Goal: Transaction & Acquisition: Obtain resource

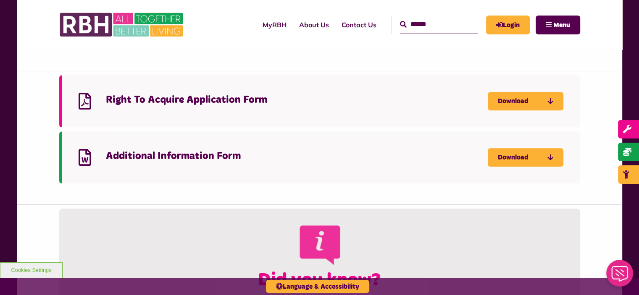
scroll to position [393, 0]
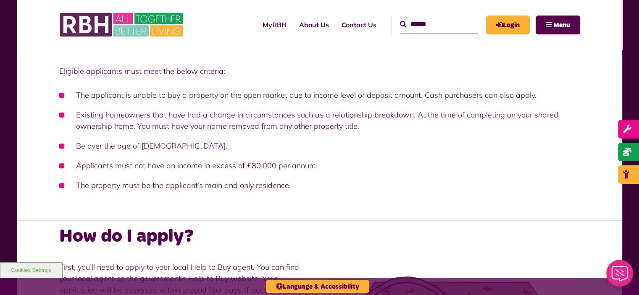
scroll to position [291, 0]
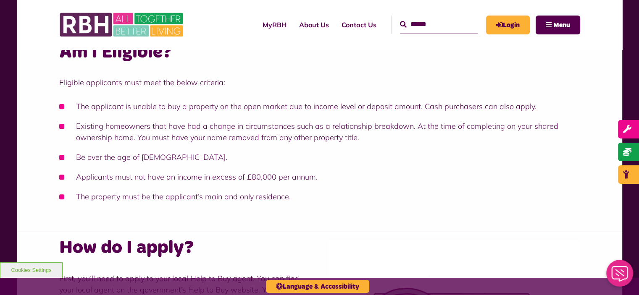
click at [413, 22] on input "Search" at bounding box center [439, 25] width 78 height 18
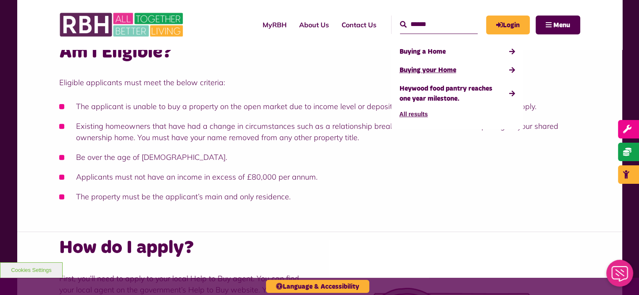
type input "******"
click at [399, 70] on link "Buying your Home" at bounding box center [456, 70] width 115 height 18
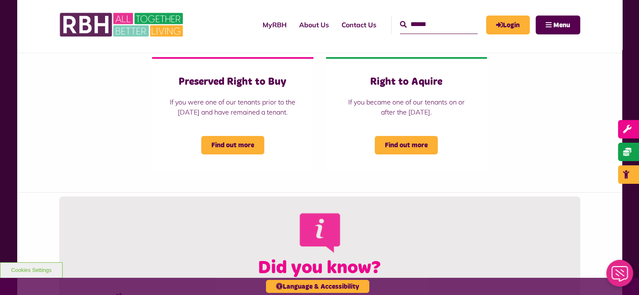
scroll to position [217, 0]
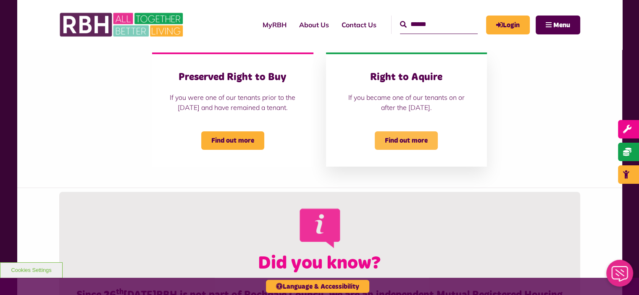
click at [421, 150] on span "Find out more" at bounding box center [406, 140] width 63 height 18
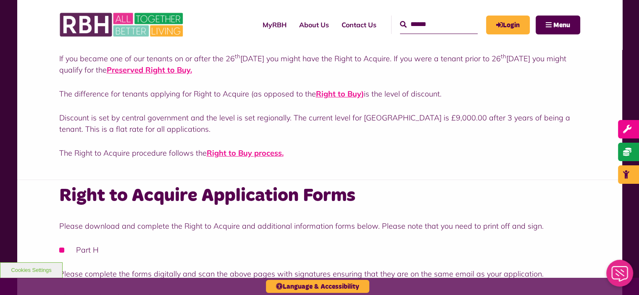
scroll to position [138, 0]
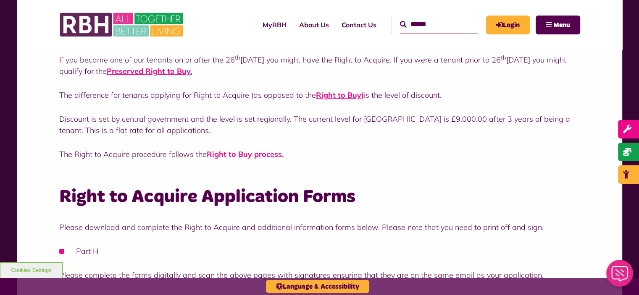
click at [252, 154] on strong "Right to Buy process" at bounding box center [244, 154] width 75 height 10
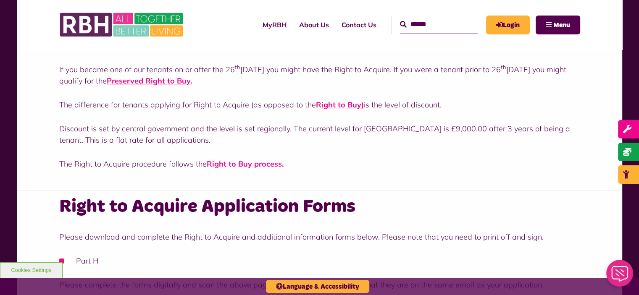
click at [232, 162] on strong "Right to Buy process" at bounding box center [244, 164] width 75 height 10
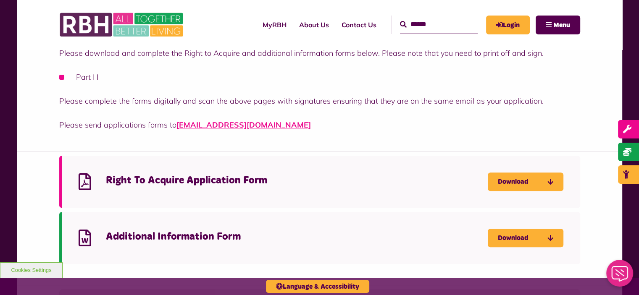
scroll to position [316, 0]
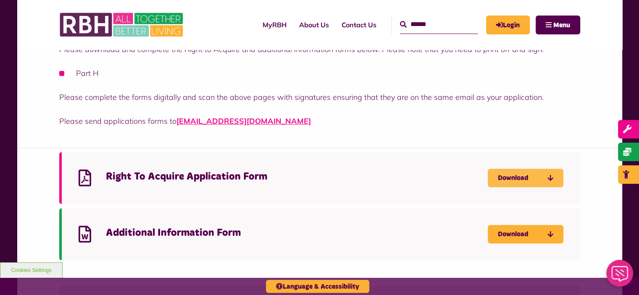
click at [513, 175] on link "Download" at bounding box center [525, 178] width 76 height 18
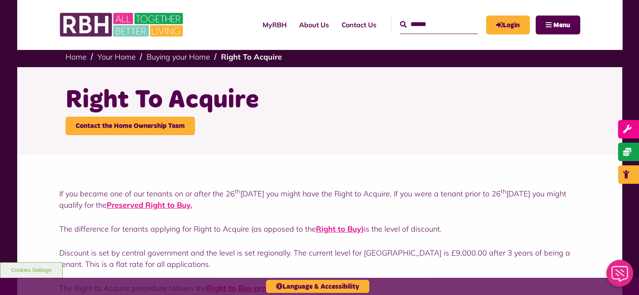
scroll to position [0, 0]
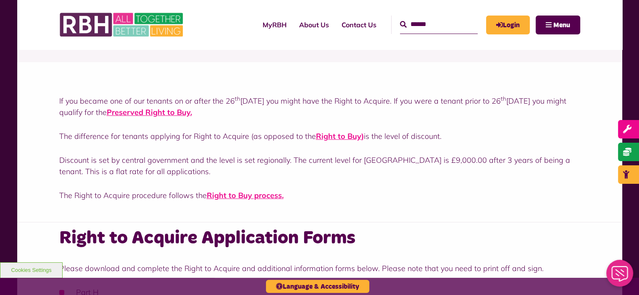
scroll to position [102, 0]
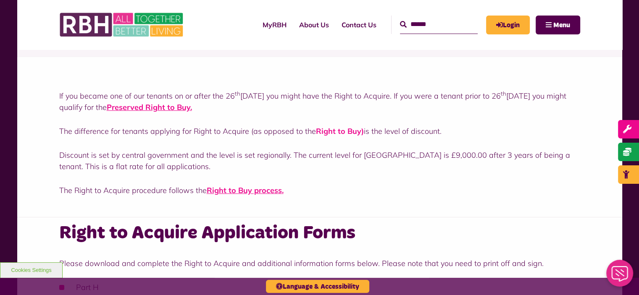
click at [326, 132] on strong "Right to Buy" at bounding box center [338, 131] width 45 height 10
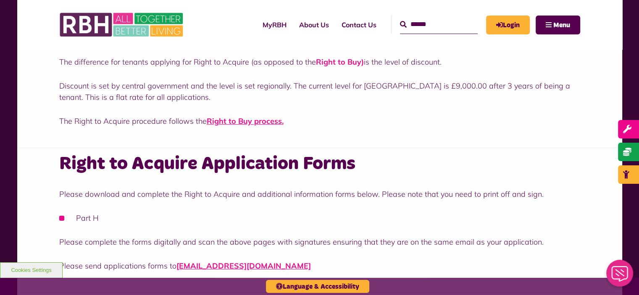
scroll to position [176, 0]
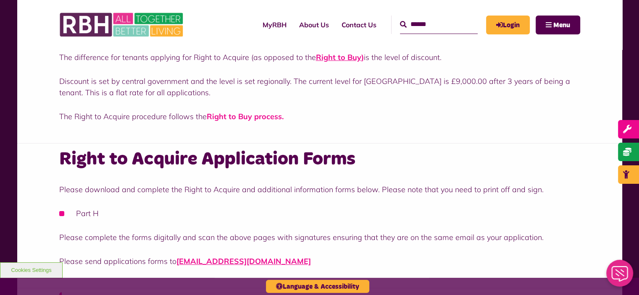
click at [228, 115] on strong "Right to Buy process" at bounding box center [244, 117] width 75 height 10
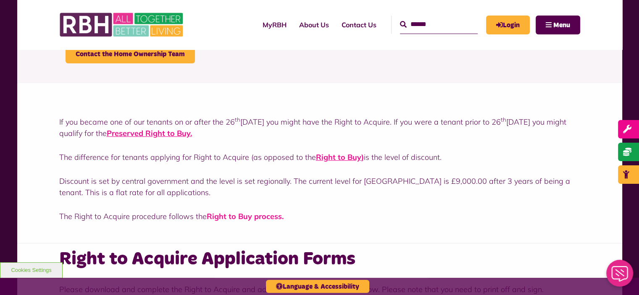
scroll to position [73, 0]
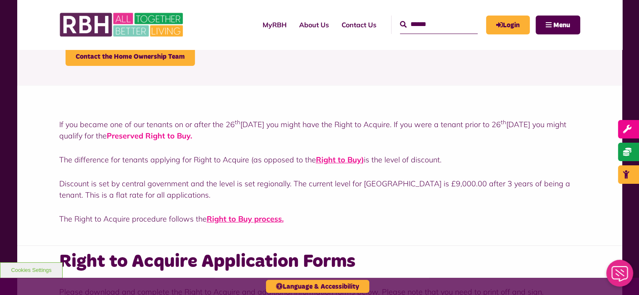
click at [185, 137] on strong "Preserved Right to Buy" at bounding box center [149, 136] width 84 height 10
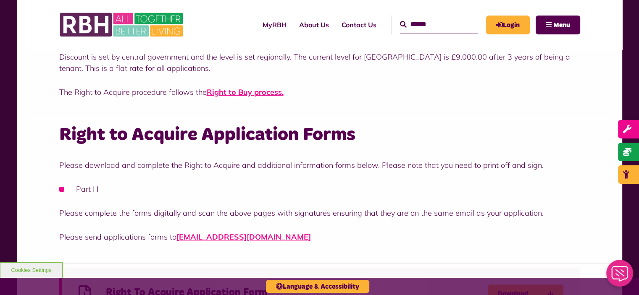
scroll to position [216, 0]
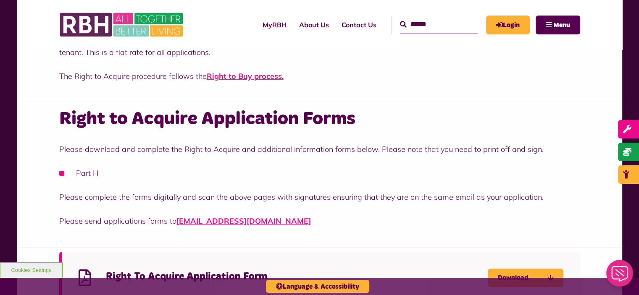
click at [60, 174] on li "Part H" at bounding box center [319, 173] width 521 height 11
click at [87, 176] on li "Part H" at bounding box center [319, 173] width 521 height 11
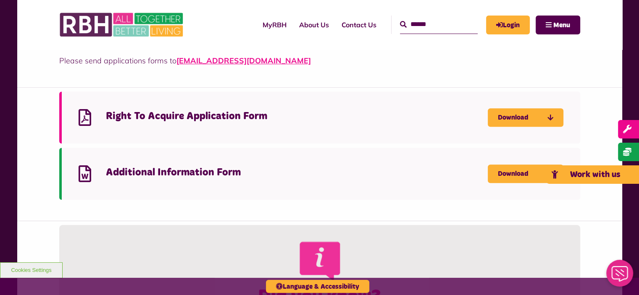
scroll to position [379, 0]
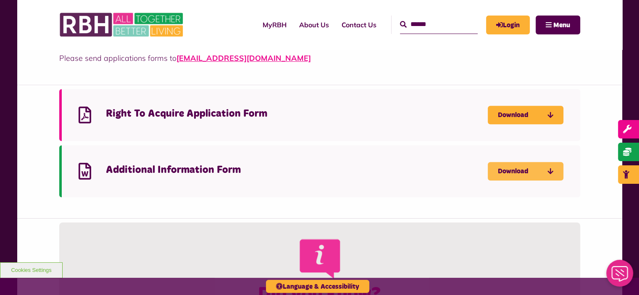
click at [520, 169] on link "Download" at bounding box center [525, 171] width 76 height 18
